Goal: Check status: Check status

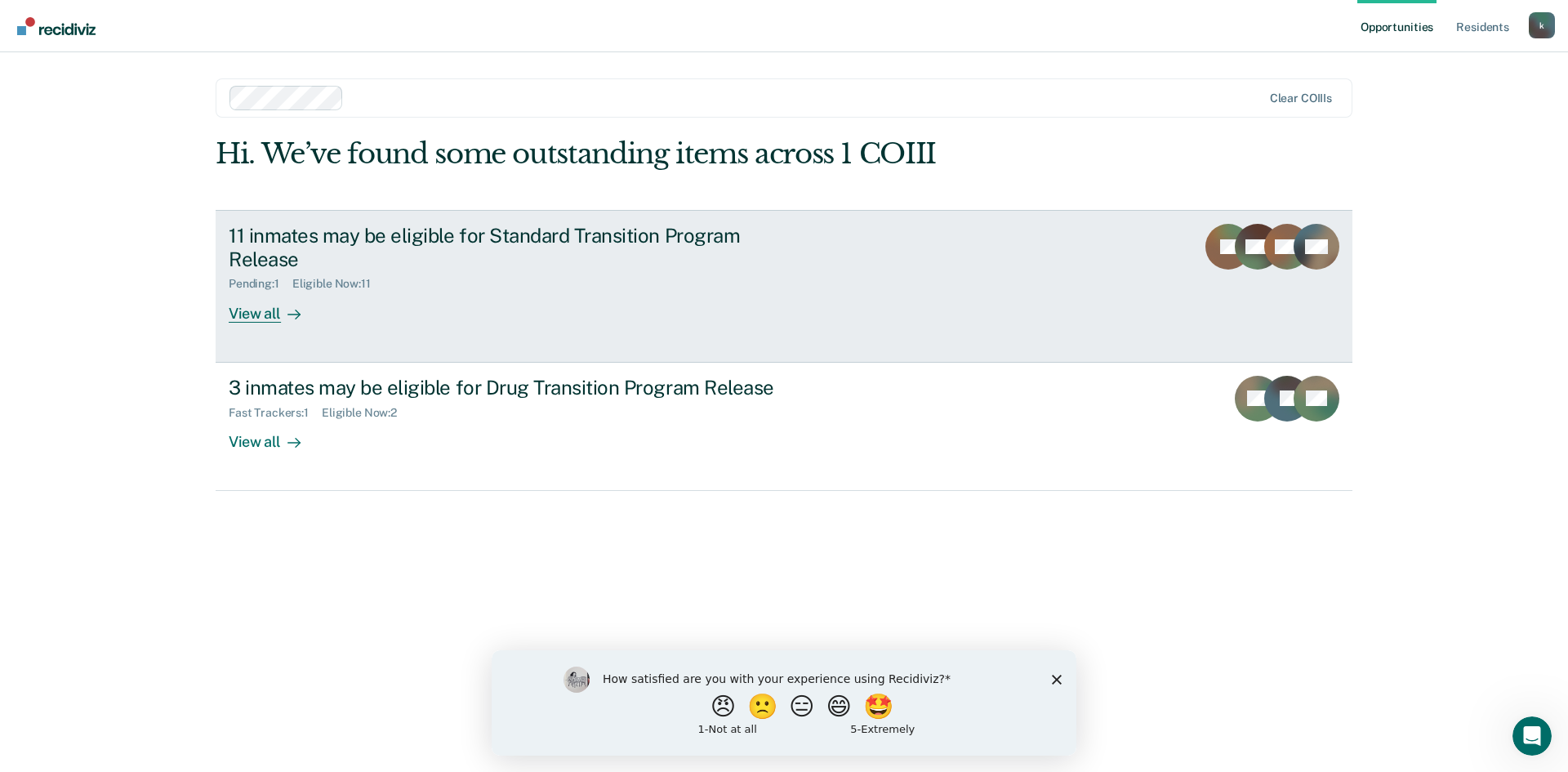
click at [367, 241] on div "11 inmates may be eligible for Standard Transition Program Release" at bounding box center [515, 247] width 573 height 48
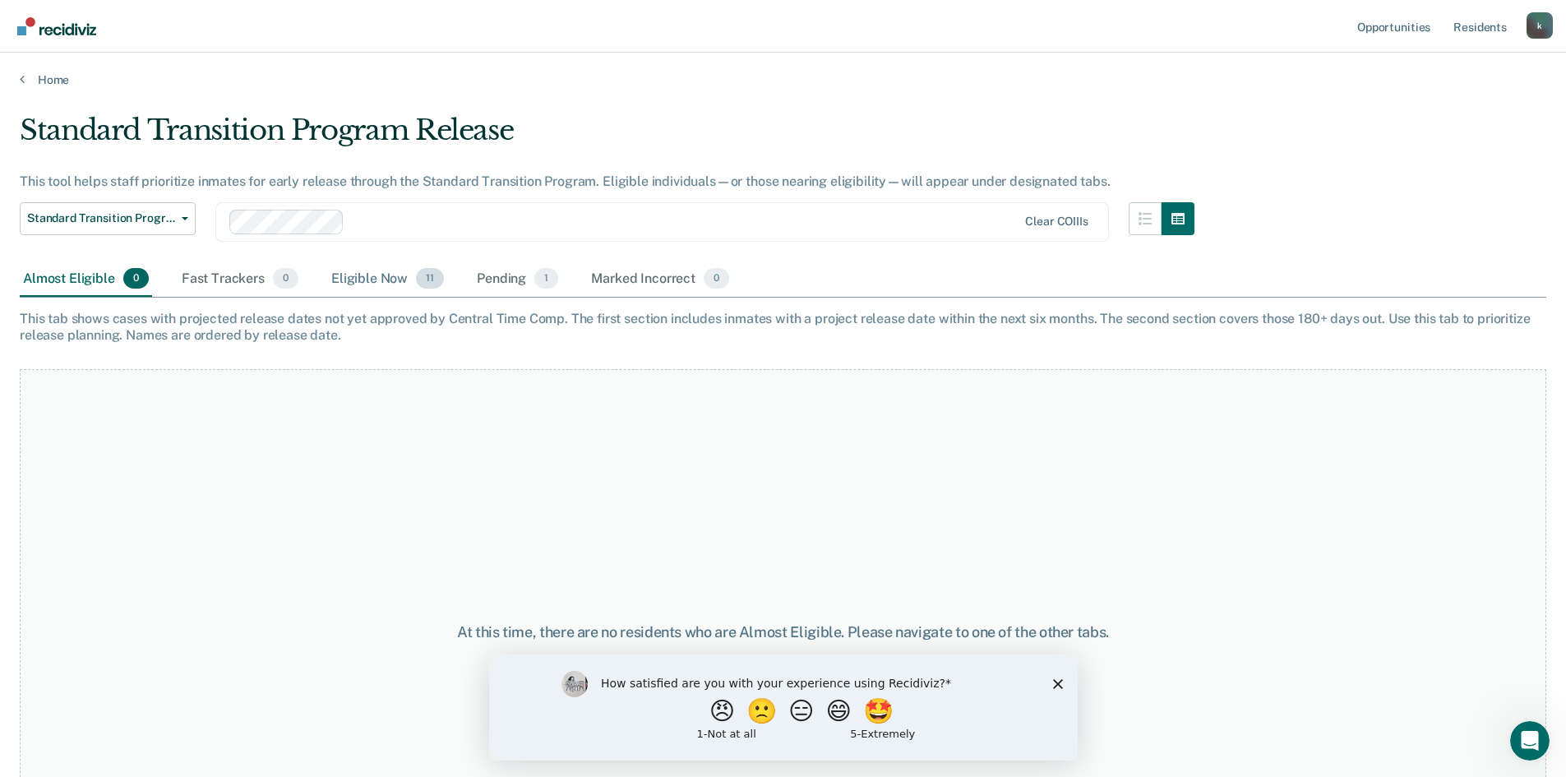
click at [367, 284] on div "Eligible Now 11" at bounding box center [387, 279] width 119 height 36
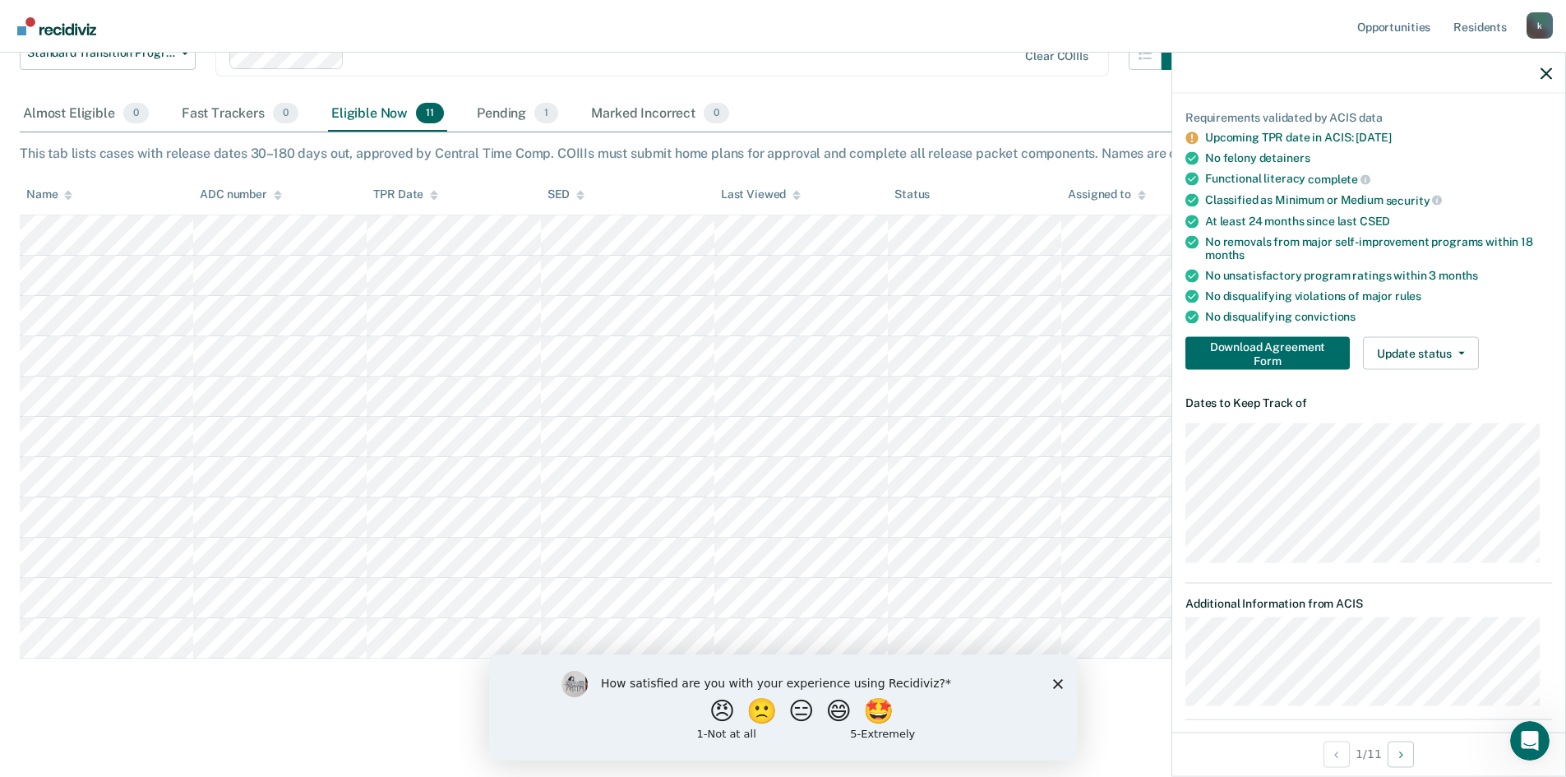
scroll to position [82, 0]
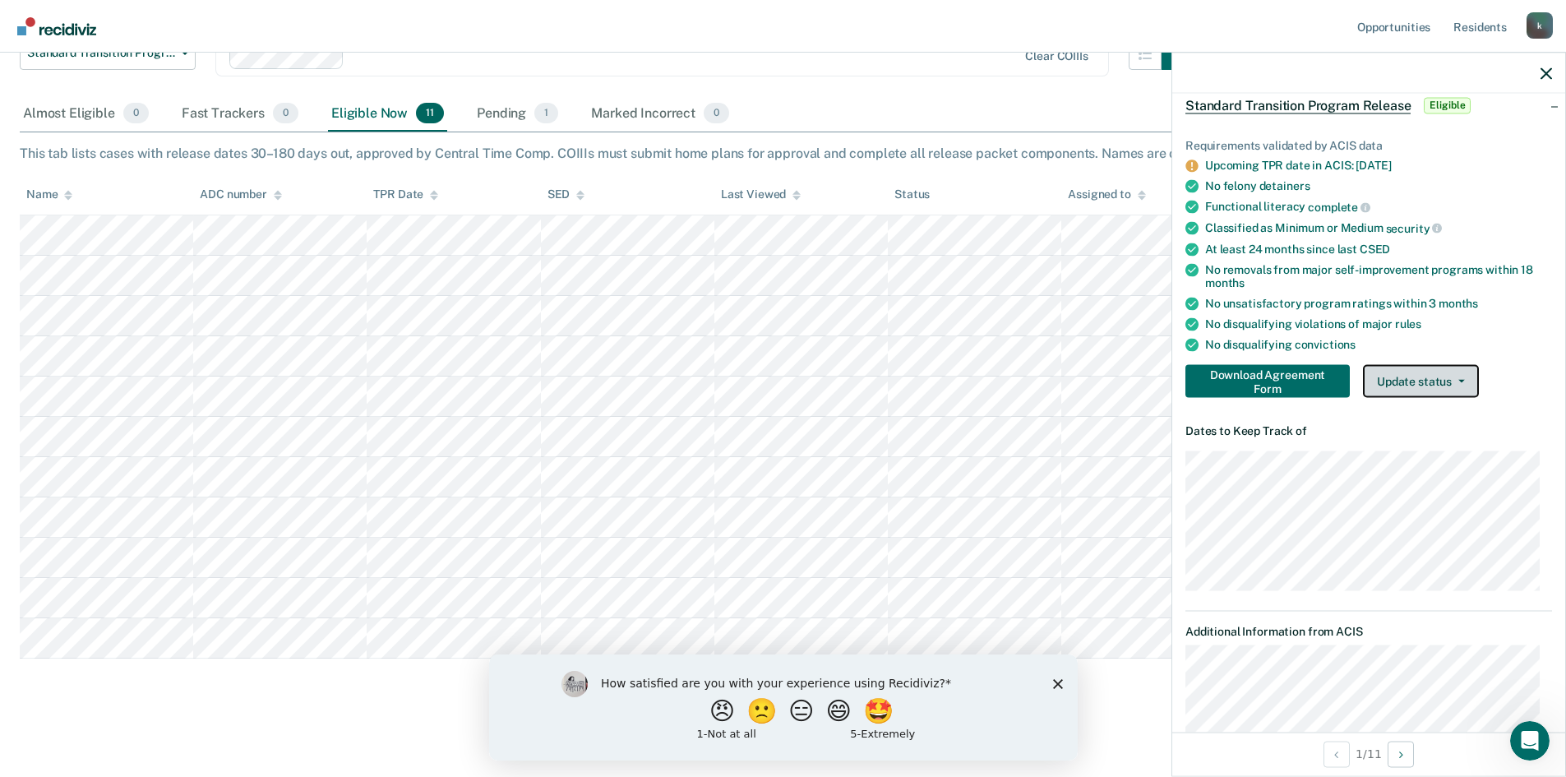
click at [1458, 372] on button "Update status" at bounding box center [1421, 381] width 116 height 33
click at [1454, 376] on button "Update status" at bounding box center [1421, 381] width 116 height 33
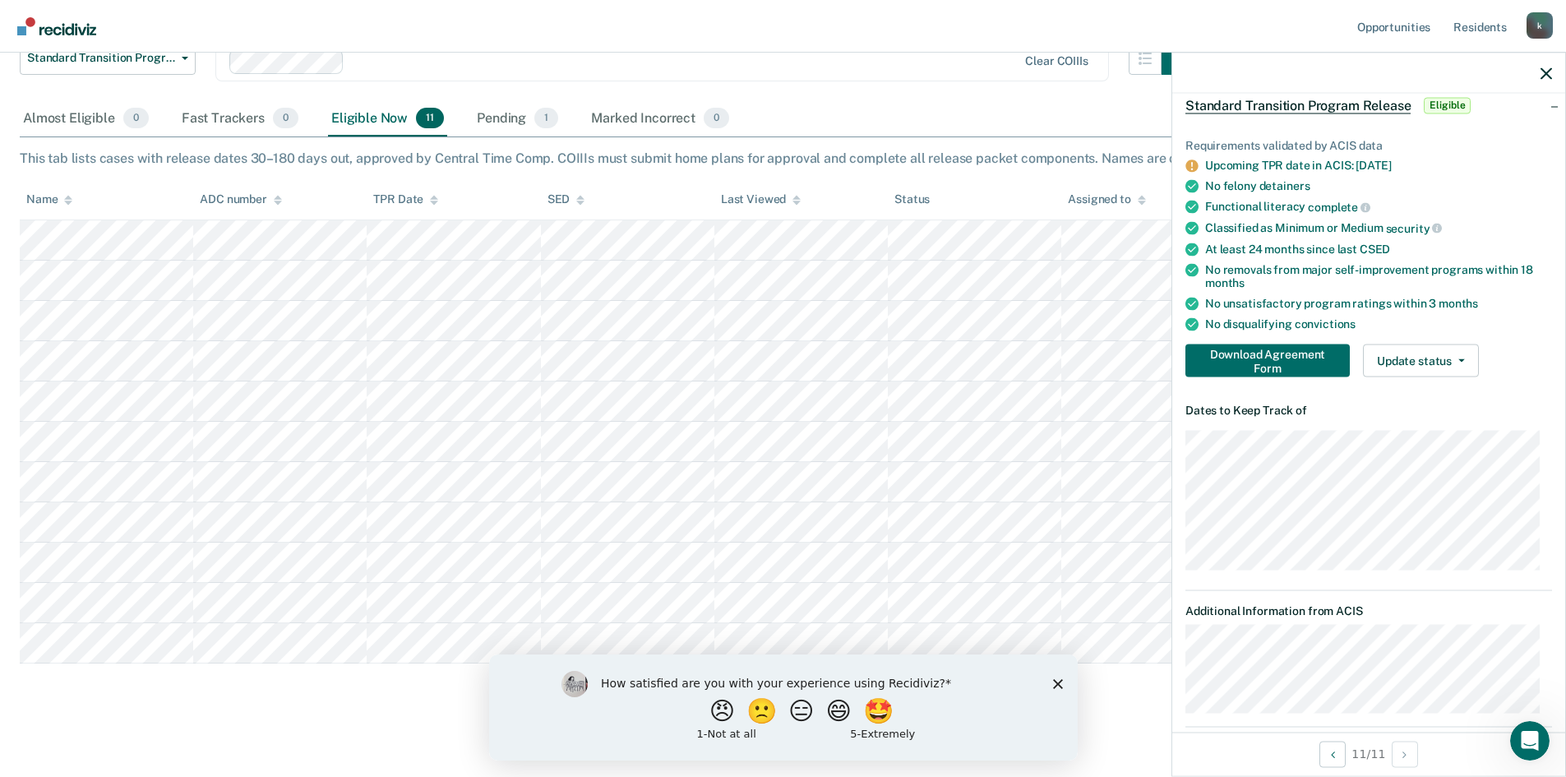
scroll to position [165, 0]
click at [1060, 682] on icon "Close survey" at bounding box center [1057, 683] width 10 height 10
